Goal: Information Seeking & Learning: Find specific fact

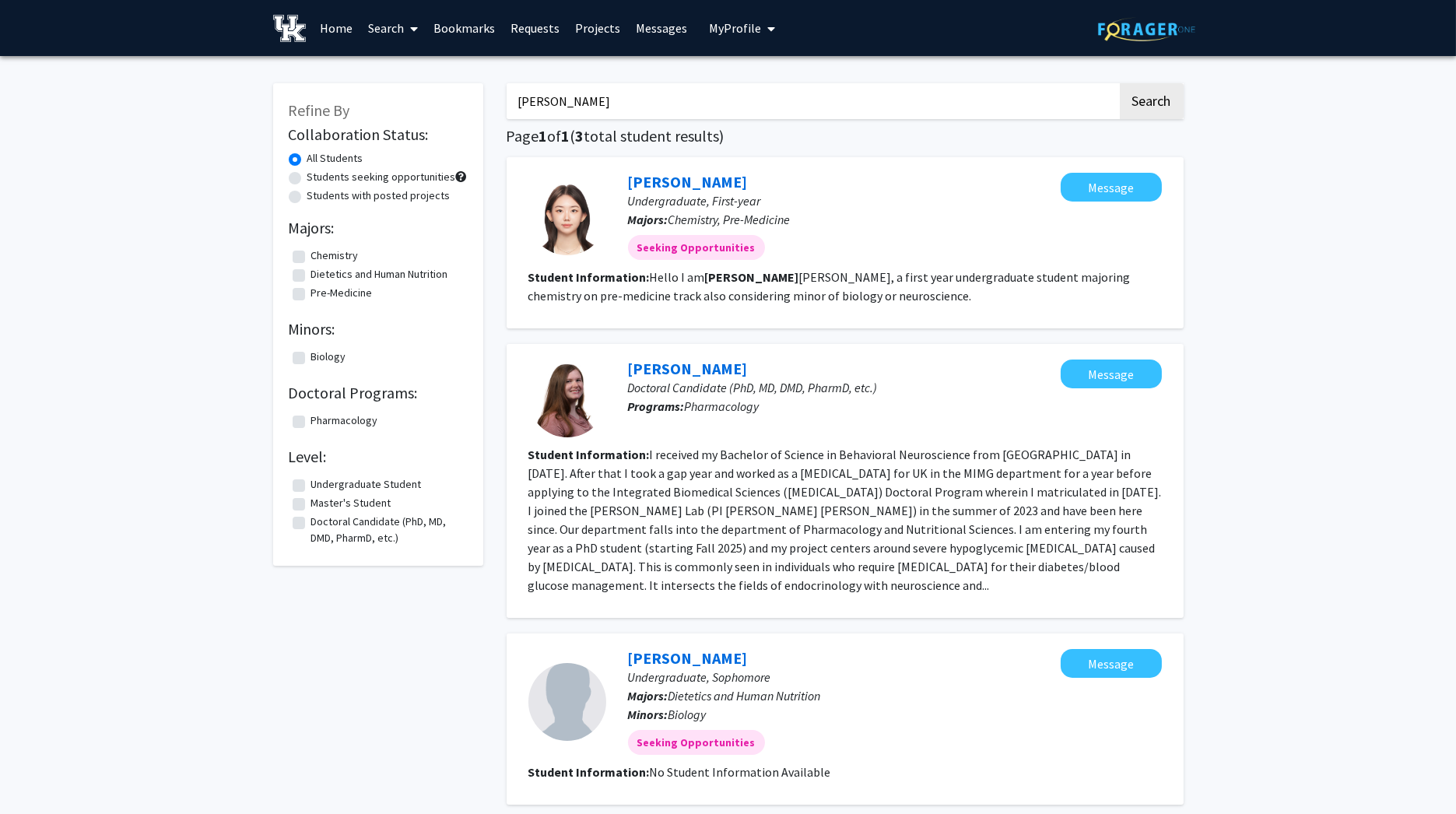
click at [1149, 35] on img at bounding box center [1146, 28] width 97 height 25
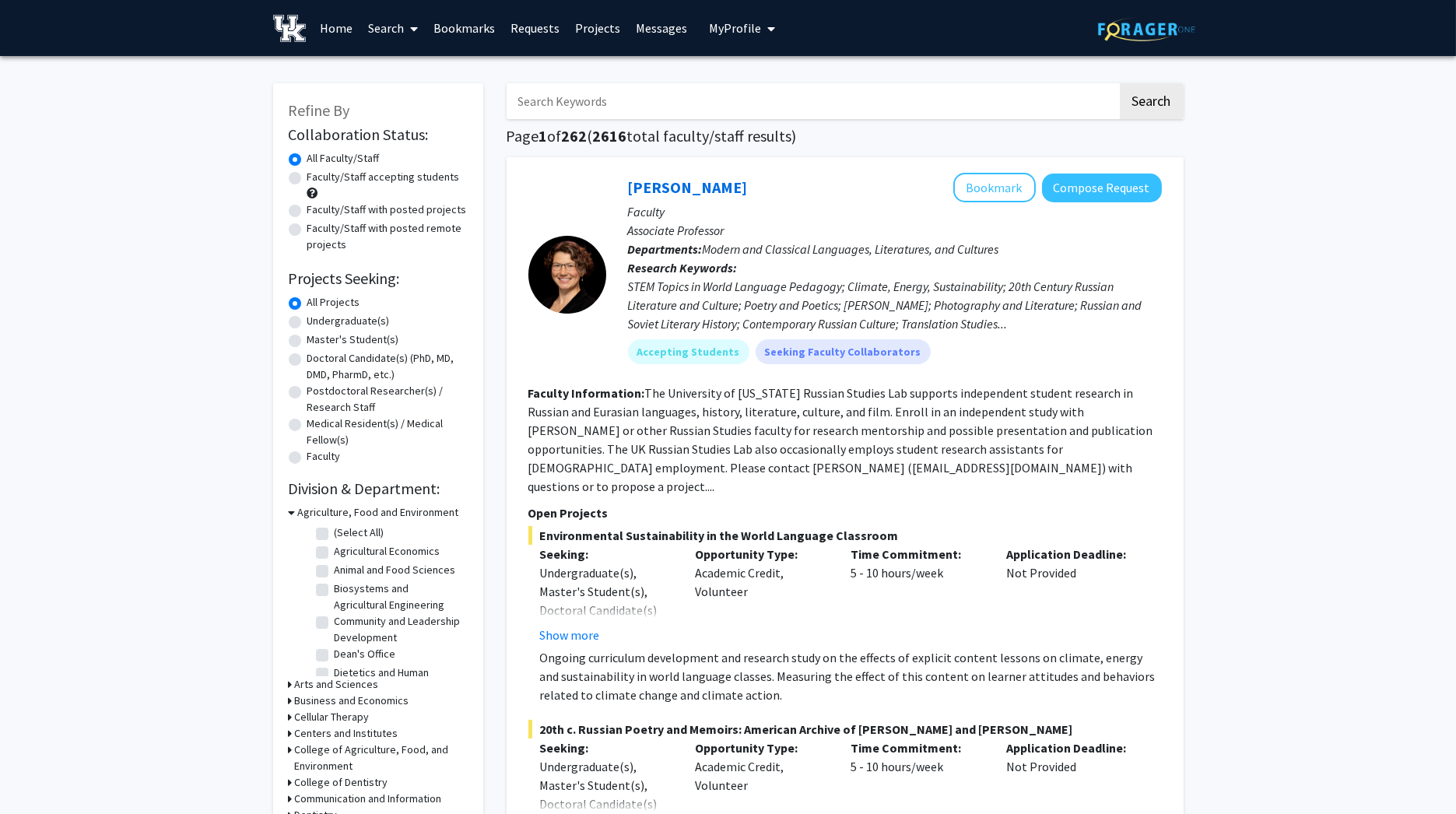
click at [761, 38] on span "My profile dropdown to access profile and logout" at bounding box center [768, 29] width 14 height 55
click at [1018, 28] on div "Skip navigation Home Search Bookmarks Requests Projects Messages My Profile [PE…" at bounding box center [728, 27] width 934 height 56
click at [729, 28] on span "My Profile" at bounding box center [734, 28] width 52 height 16
click at [580, 106] on input "Search Keywords" at bounding box center [812, 101] width 611 height 36
type input "[PERSON_NAME]"
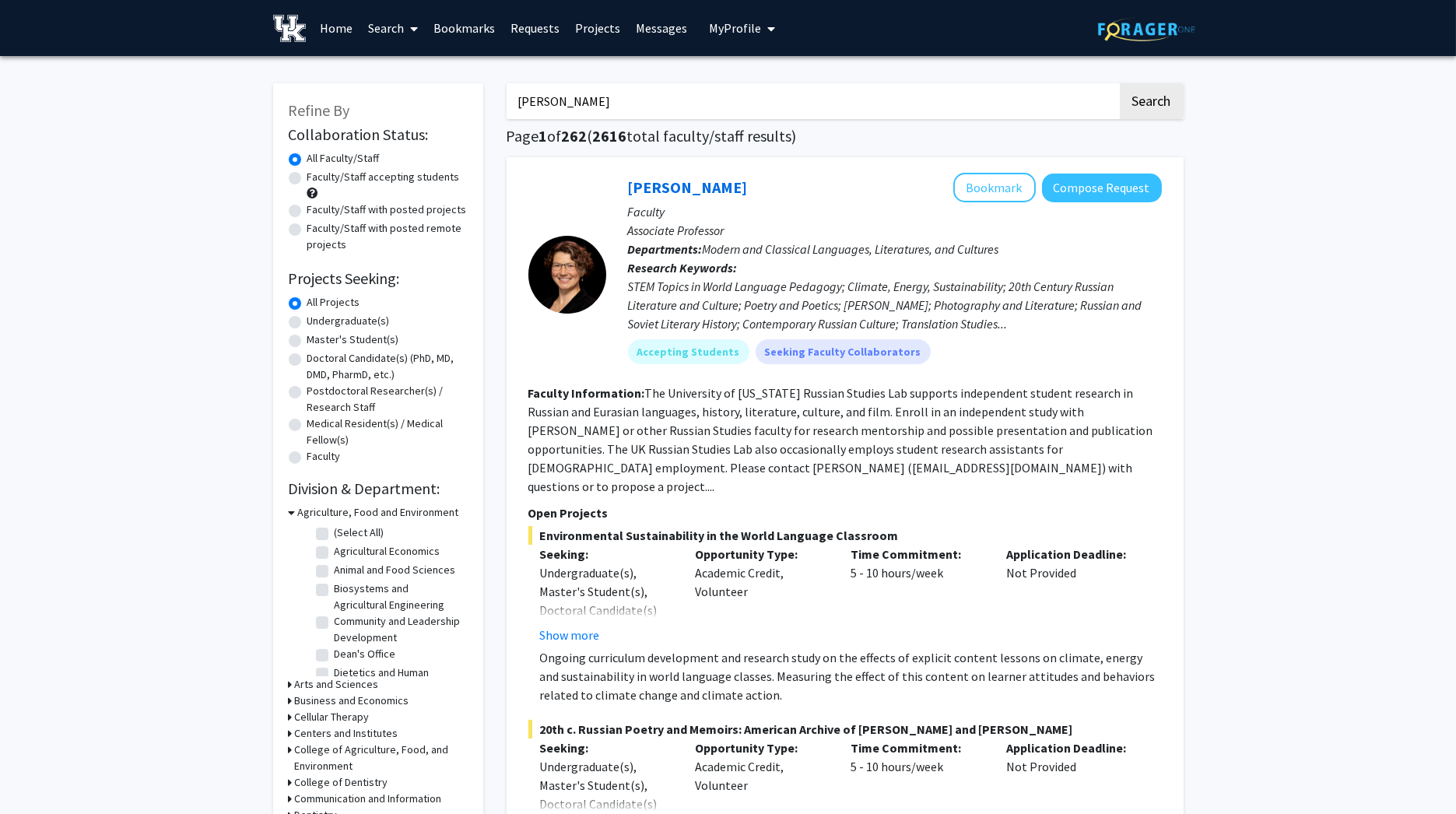
click at [1120, 83] on button "Search" at bounding box center [1151, 101] width 64 height 36
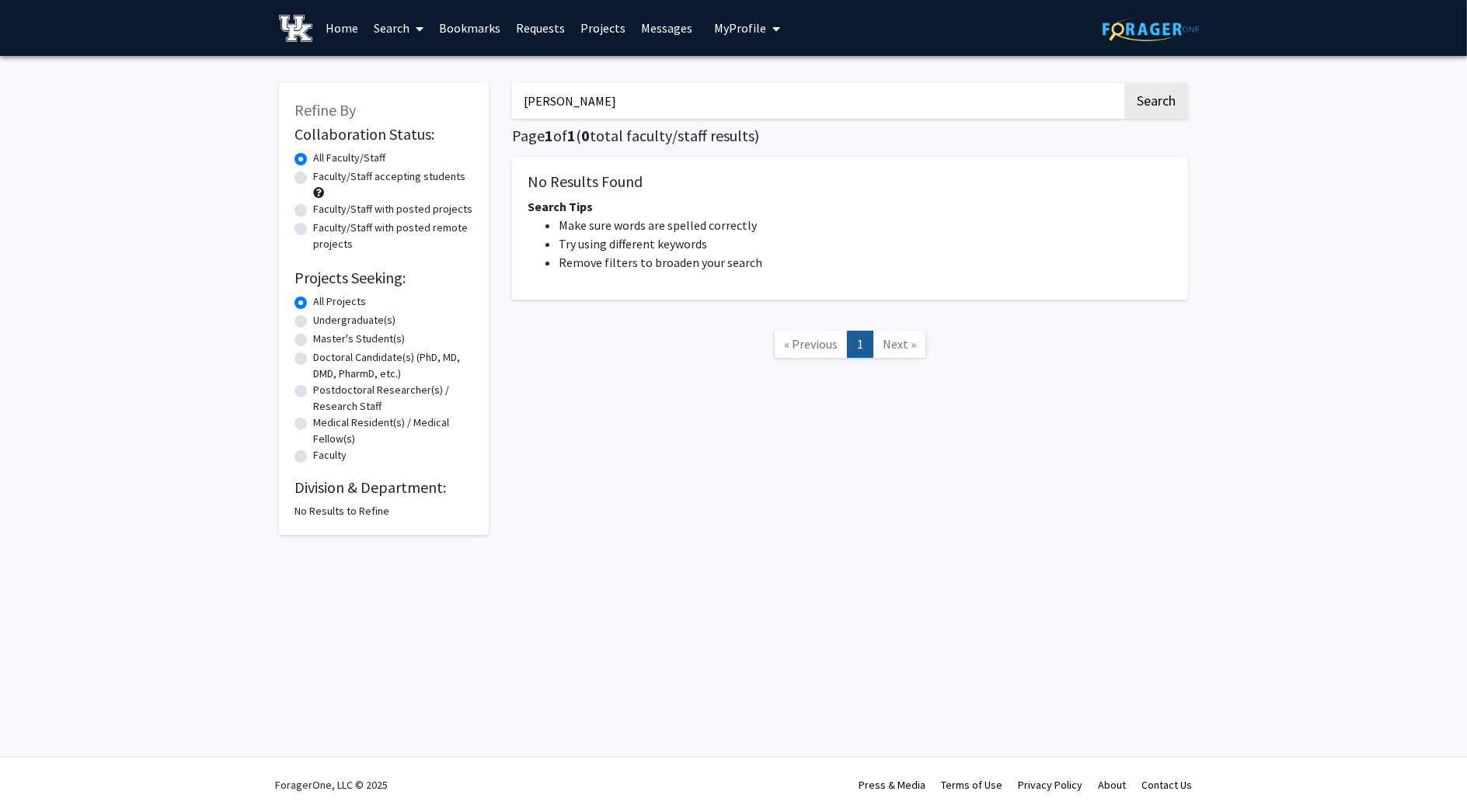
click at [371, 21] on link "Search" at bounding box center [398, 28] width 66 height 55
click at [412, 89] on span "Students" at bounding box center [413, 103] width 95 height 31
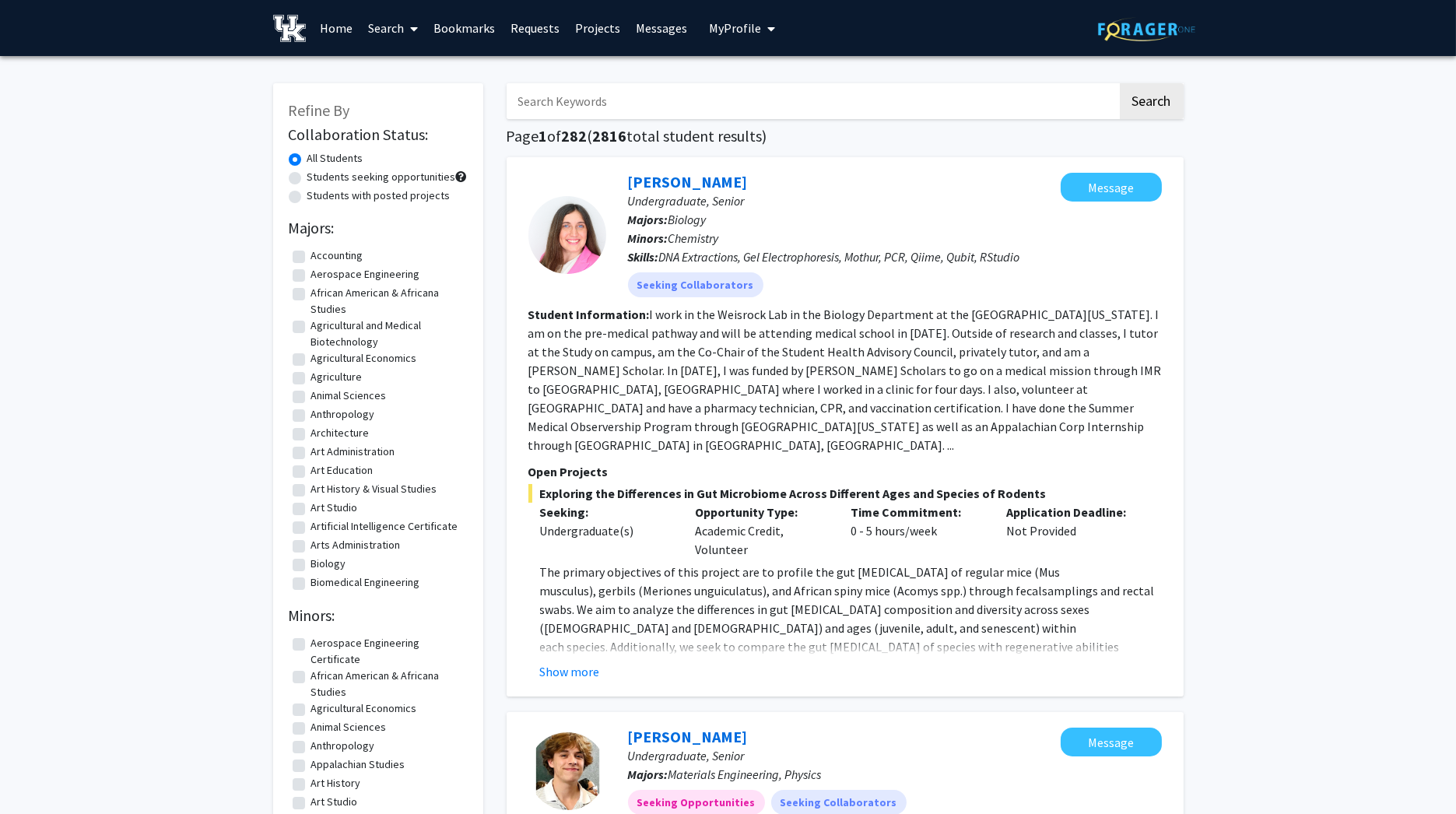
click at [567, 103] on input "Search Keywords" at bounding box center [812, 101] width 611 height 36
type input "[PERSON_NAME]"
click at [1120, 83] on button "Search" at bounding box center [1151, 101] width 64 height 36
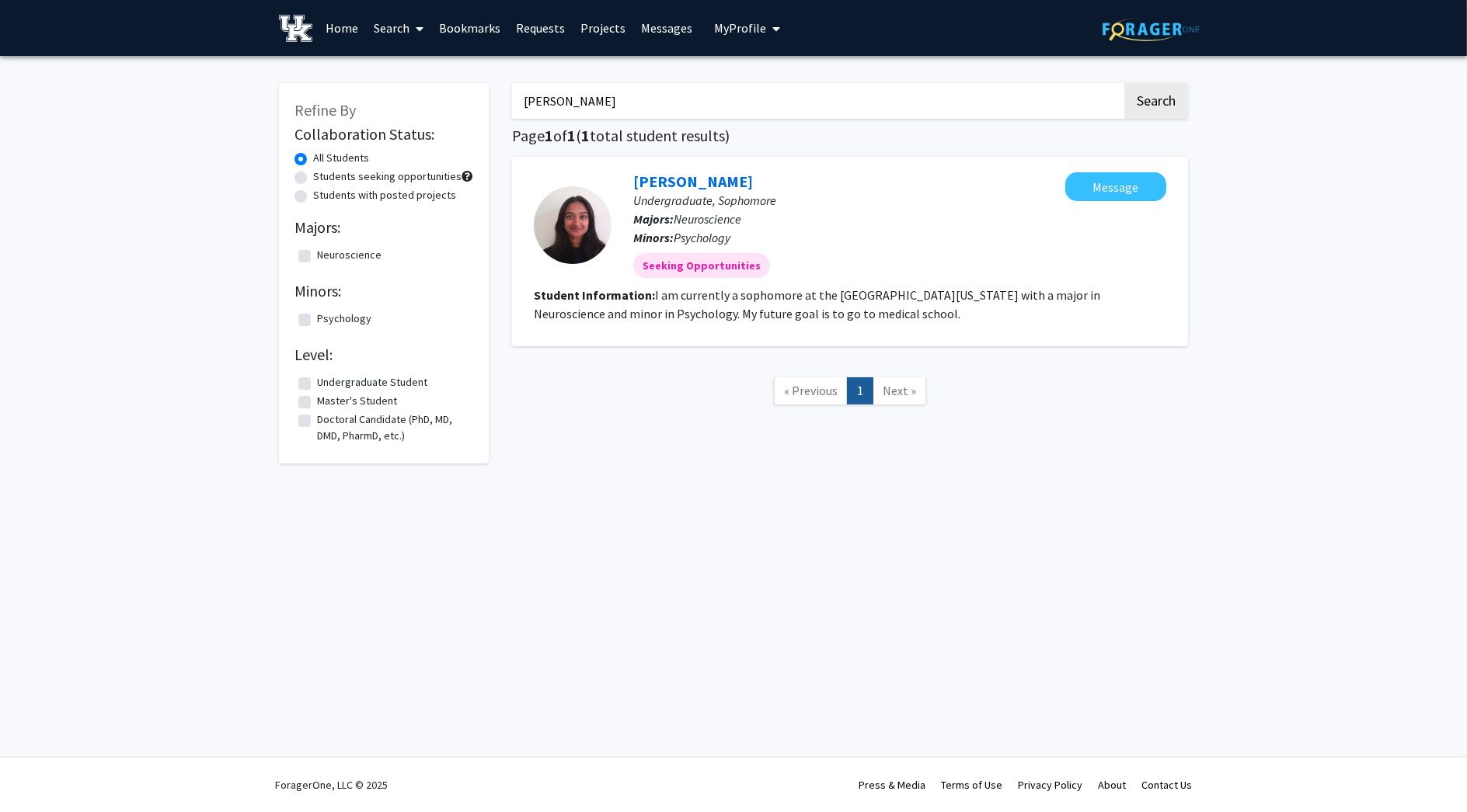
click at [714, 21] on span "My Profile" at bounding box center [740, 28] width 52 height 16
click at [787, 91] on span "View Profile" at bounding box center [810, 89] width 94 height 17
